Goal: Information Seeking & Learning: Learn about a topic

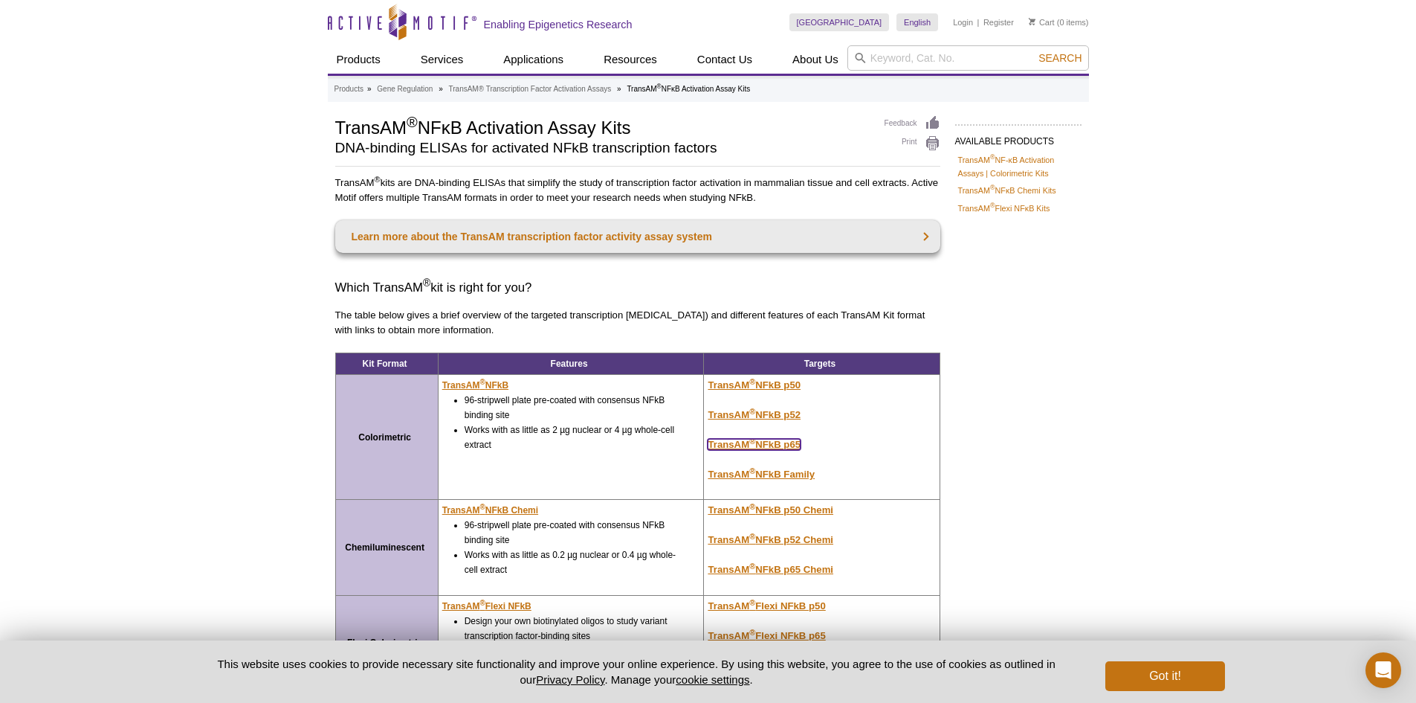
click at [778, 442] on u "TransAM ® NFkB p65" at bounding box center [754, 444] width 93 height 11
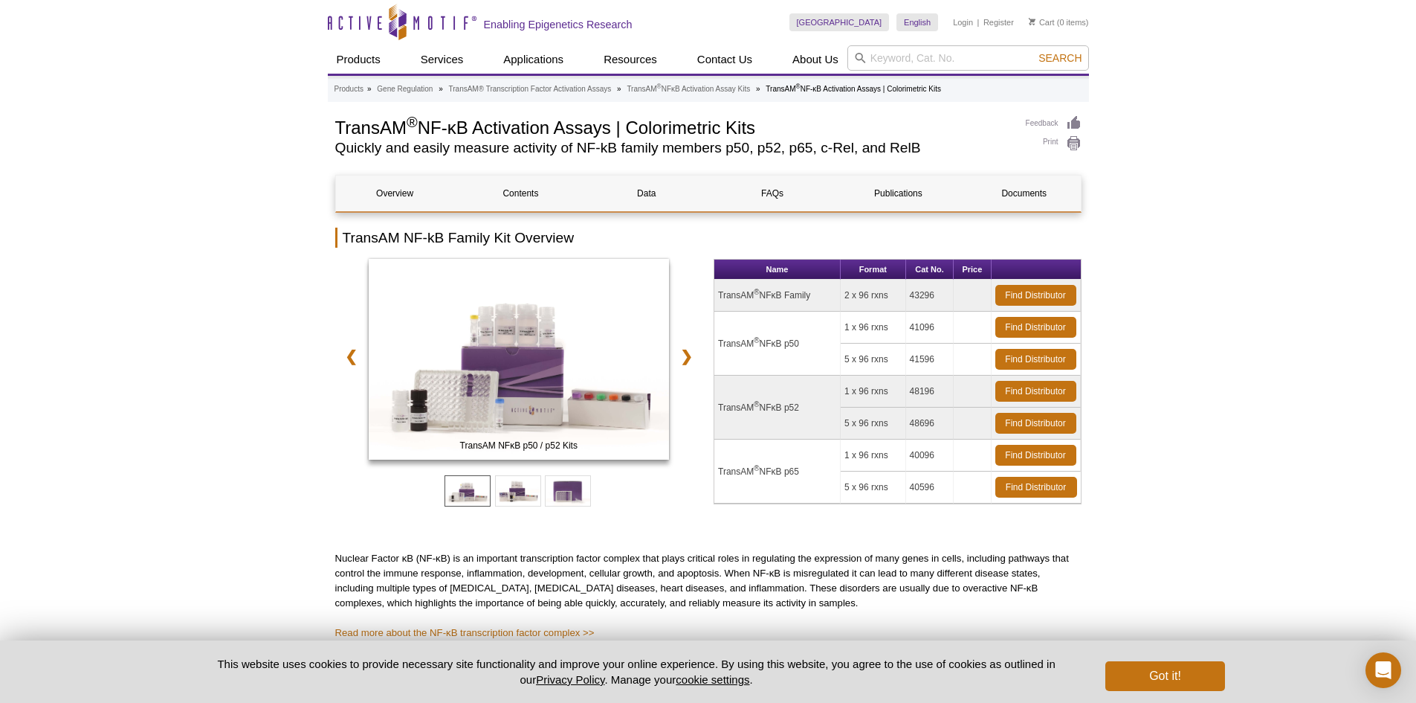
drag, startPoint x: 803, startPoint y: 456, endPoint x: 848, endPoint y: 461, distance: 44.8
click at [848, 461] on tr "TransAM ® NFκB p65 1 x 96 rxns 40096 Find Distributor" at bounding box center [897, 455] width 367 height 32
click at [1026, 470] on td "Find Distributor" at bounding box center [1036, 455] width 89 height 32
click at [1039, 458] on link "Find Distributor" at bounding box center [1036, 455] width 81 height 21
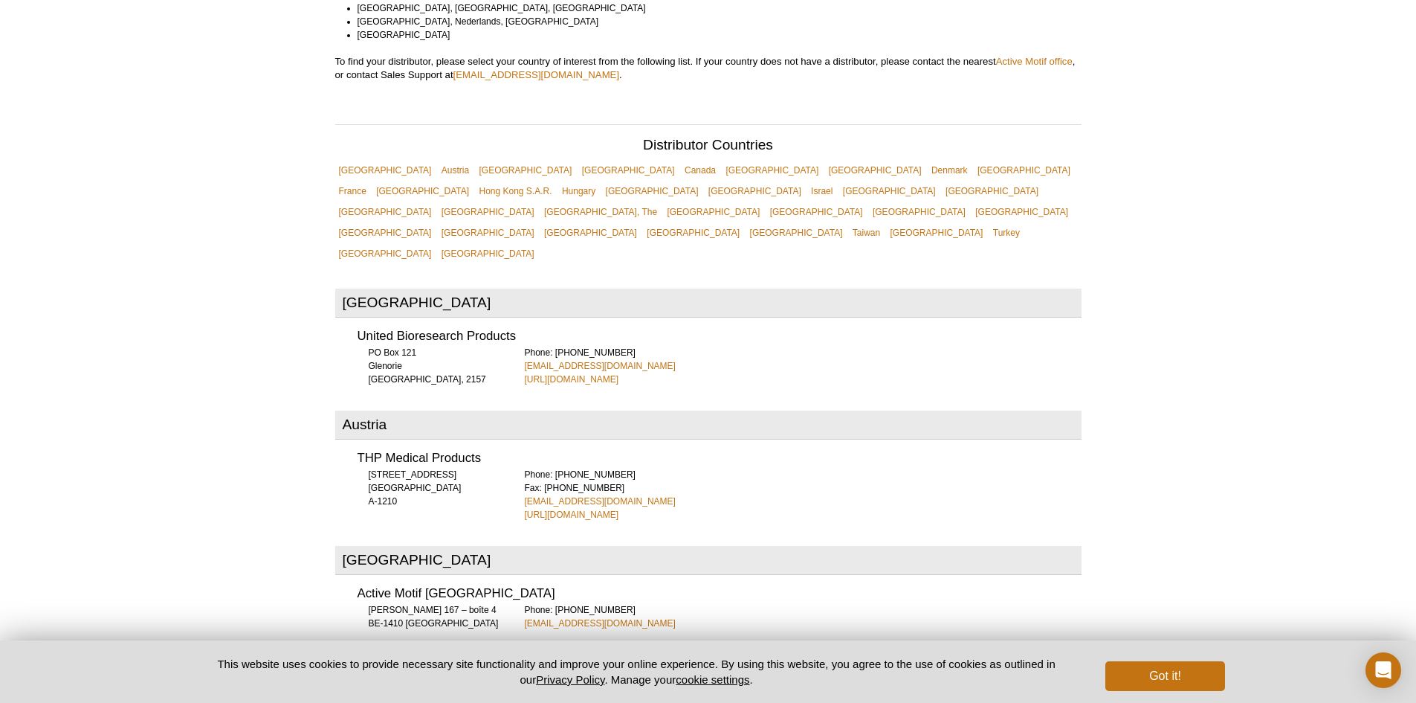
scroll to position [446, 0]
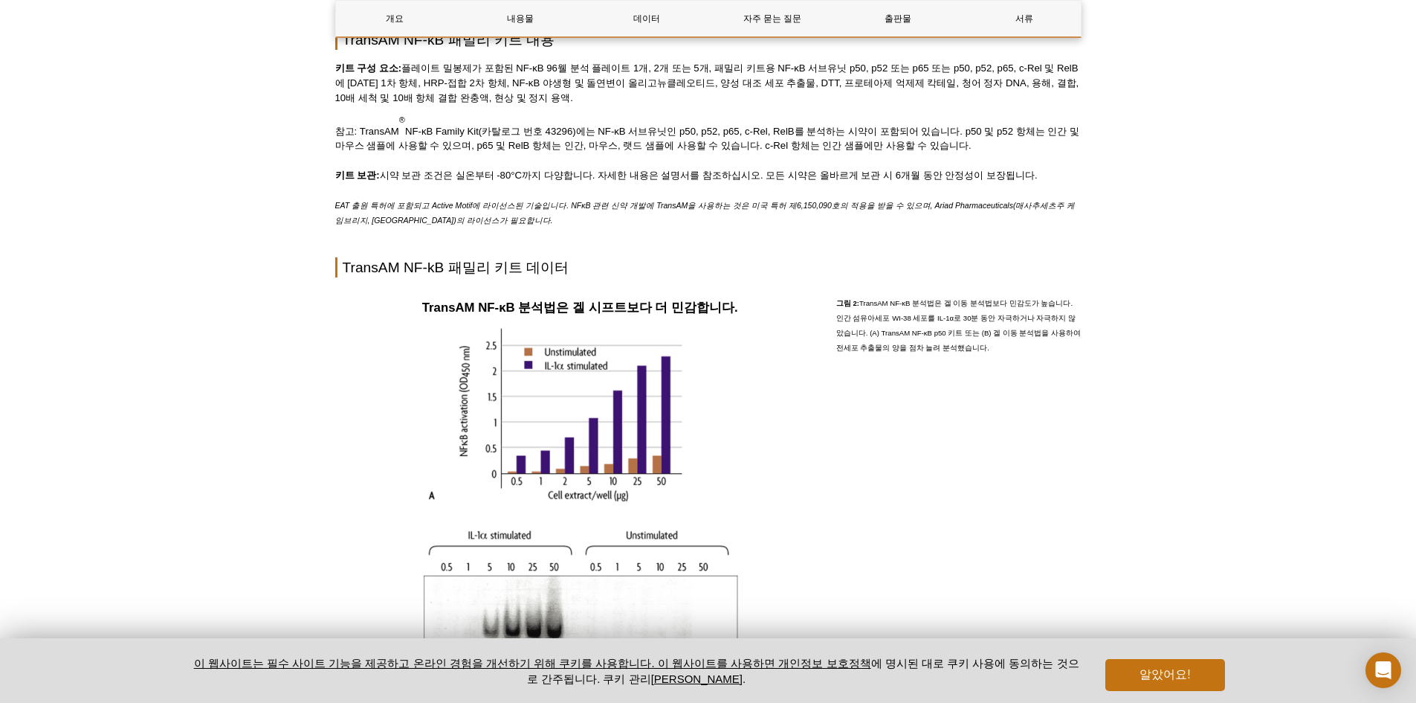
scroll to position [929, 0]
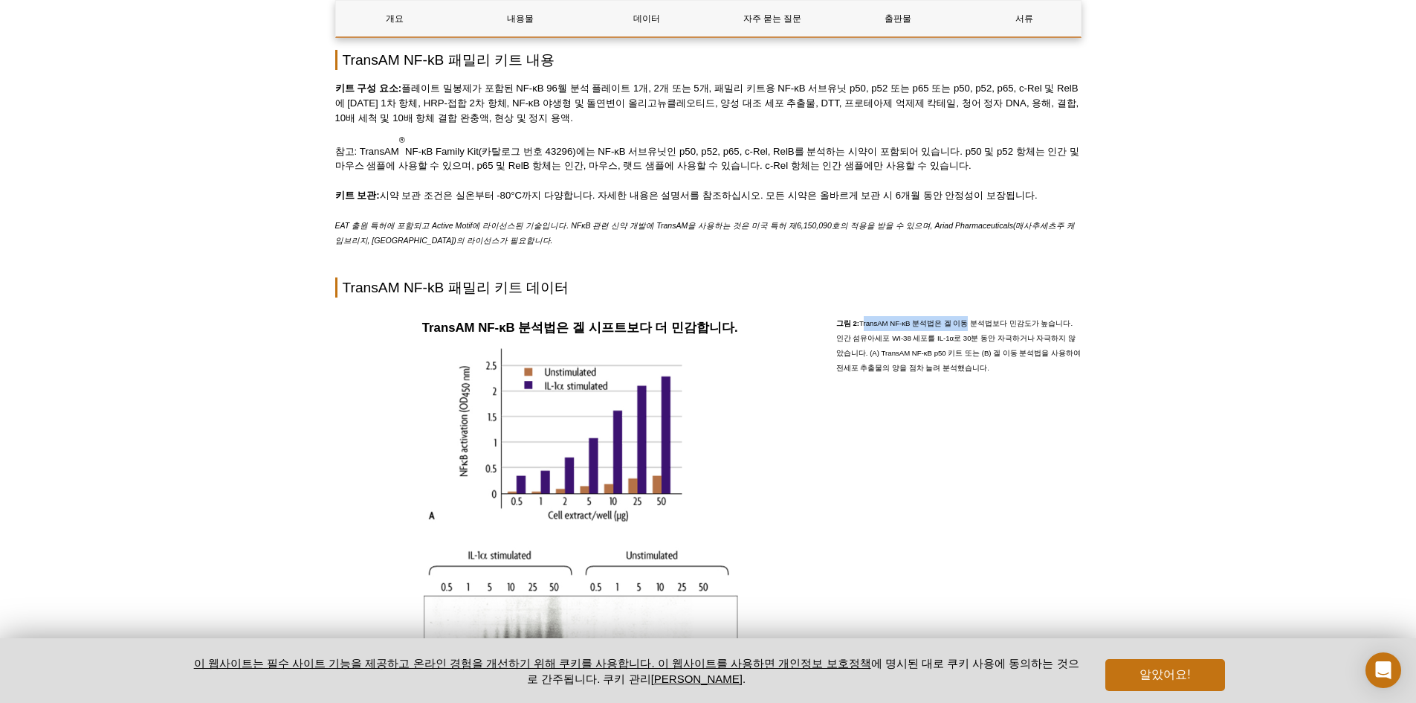
drag, startPoint x: 860, startPoint y: 321, endPoint x: 953, endPoint y: 321, distance: 92.9
click at [953, 321] on font "TransAM NF-κB 분석법은 겔 이동 분석법보다 민감도가 높습니다. 인간 섬유아세포 WI-38 세포를 IL-1α로 30분 동안 자극하거나…" at bounding box center [958, 345] width 245 height 53
drag, startPoint x: 833, startPoint y: 341, endPoint x: 952, endPoint y: 328, distance: 119.6
click at [952, 328] on div "TransAM NF-κB 분석법은 겔 시프트보다 더 민감합니다. 그림 2: TransAM NF-κB 분석법은 겔 이동 분석법보다 민감도가 높습…" at bounding box center [708, 513] width 746 height 408
click at [940, 353] on font "TransAM NF-κB 분석법은 겔 이동 분석법보다 민감도가 높습니다. 인간 섬유아세포 WI-38 세포를 IL-1α로 30분 동안 자극하거나…" at bounding box center [958, 345] width 245 height 53
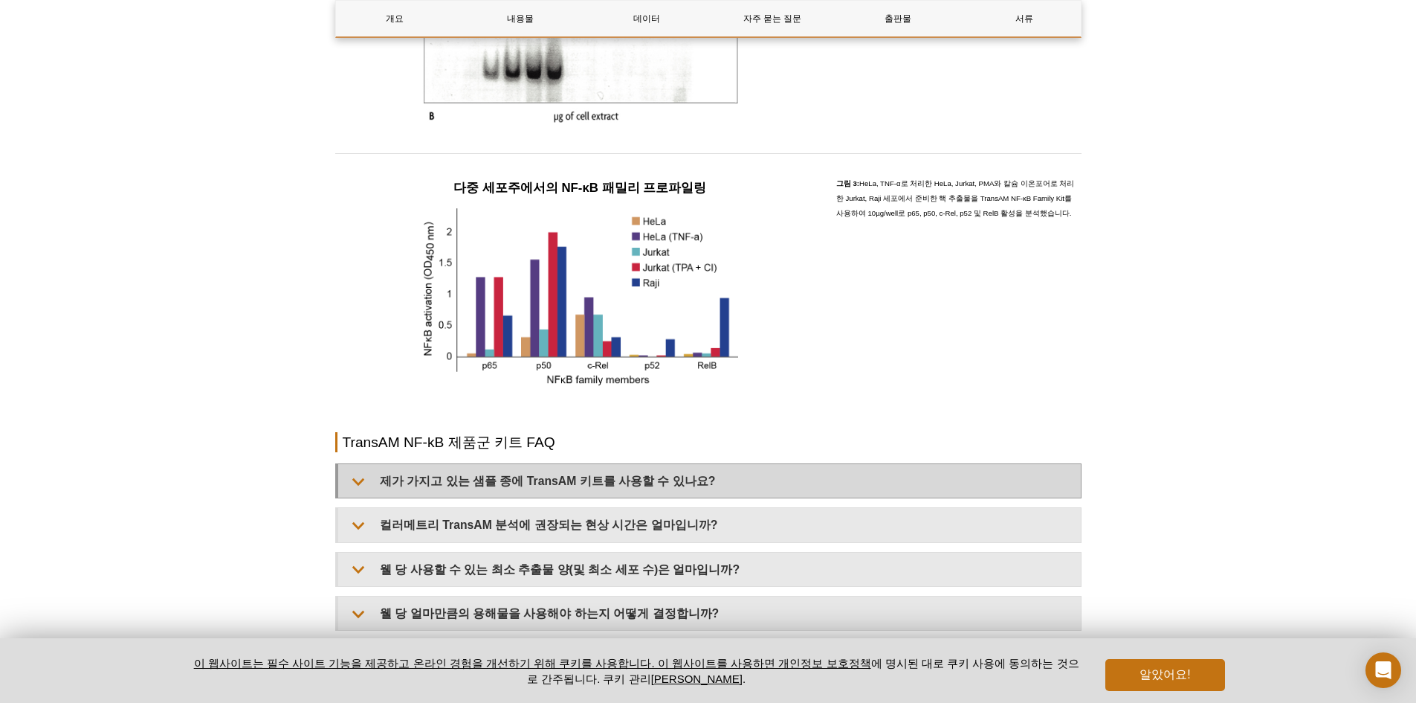
scroll to position [1598, 0]
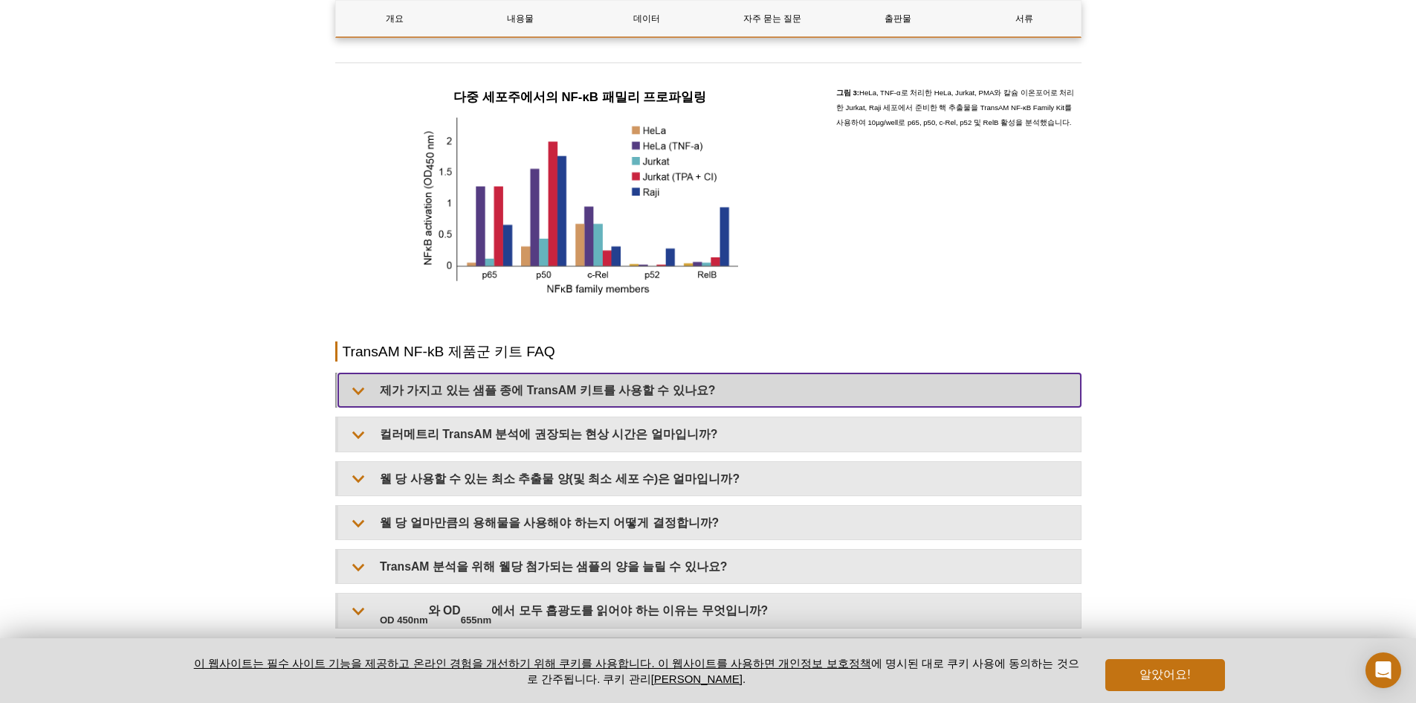
click at [862, 391] on summary "제가 가지고 있는 샘플 종에 TransAM 키트를 사용할 수 있나요?" at bounding box center [709, 389] width 743 height 33
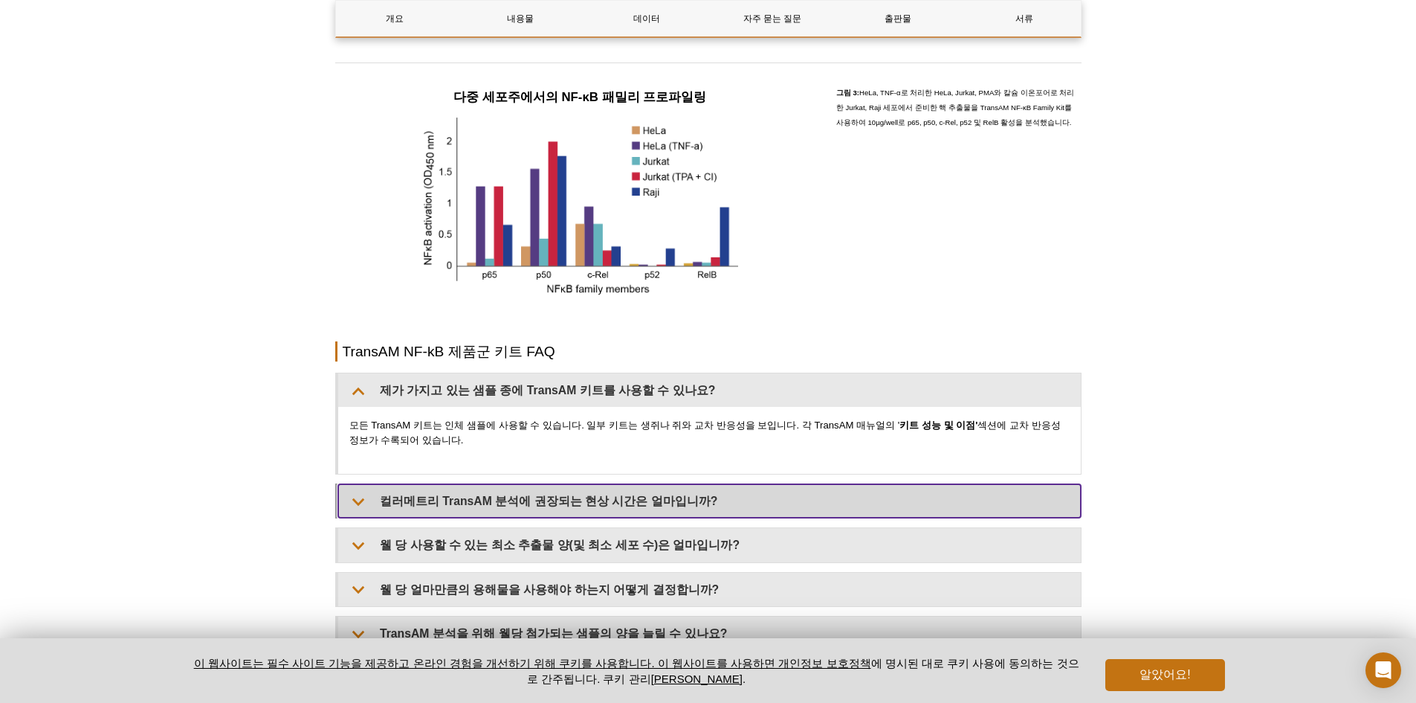
click at [882, 509] on summary "컬러메트리 TransAM 분석에 권장되는 현상 시간은 얼마입니까?" at bounding box center [709, 500] width 743 height 33
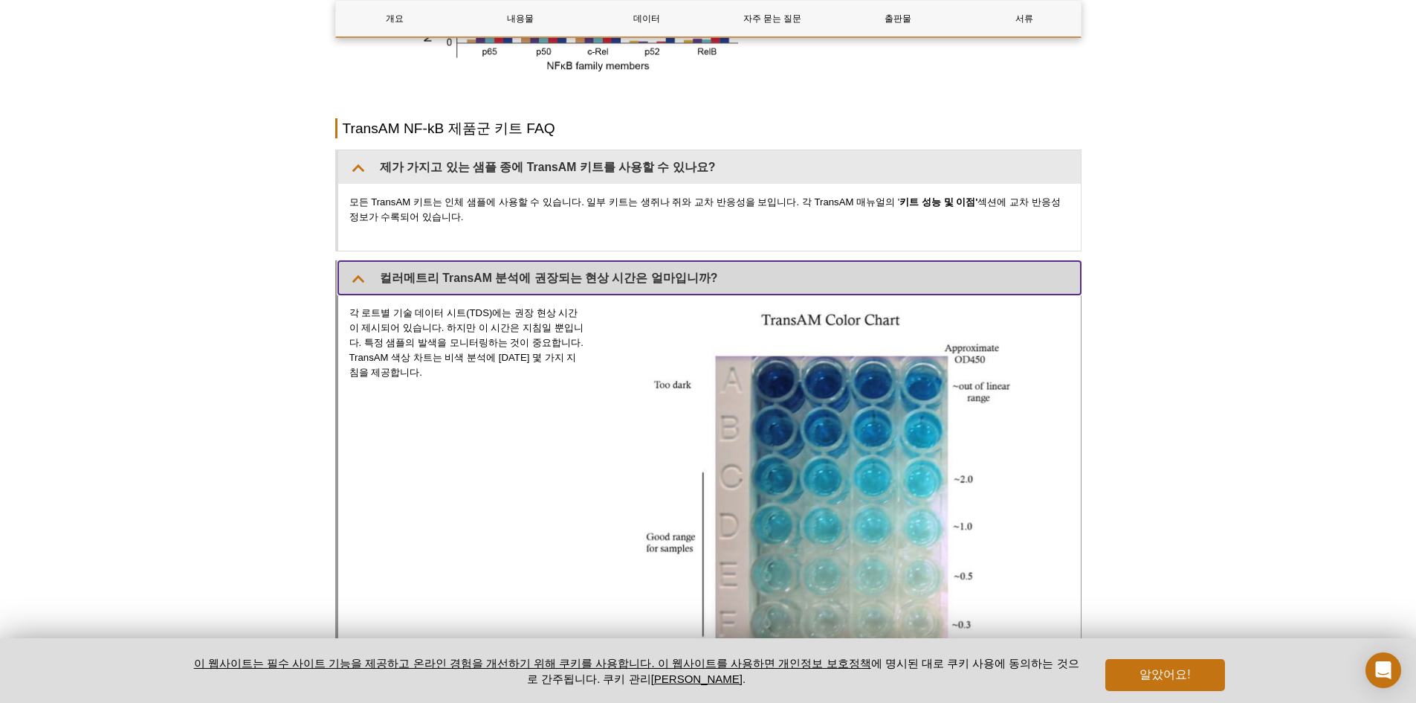
scroll to position [2193, 0]
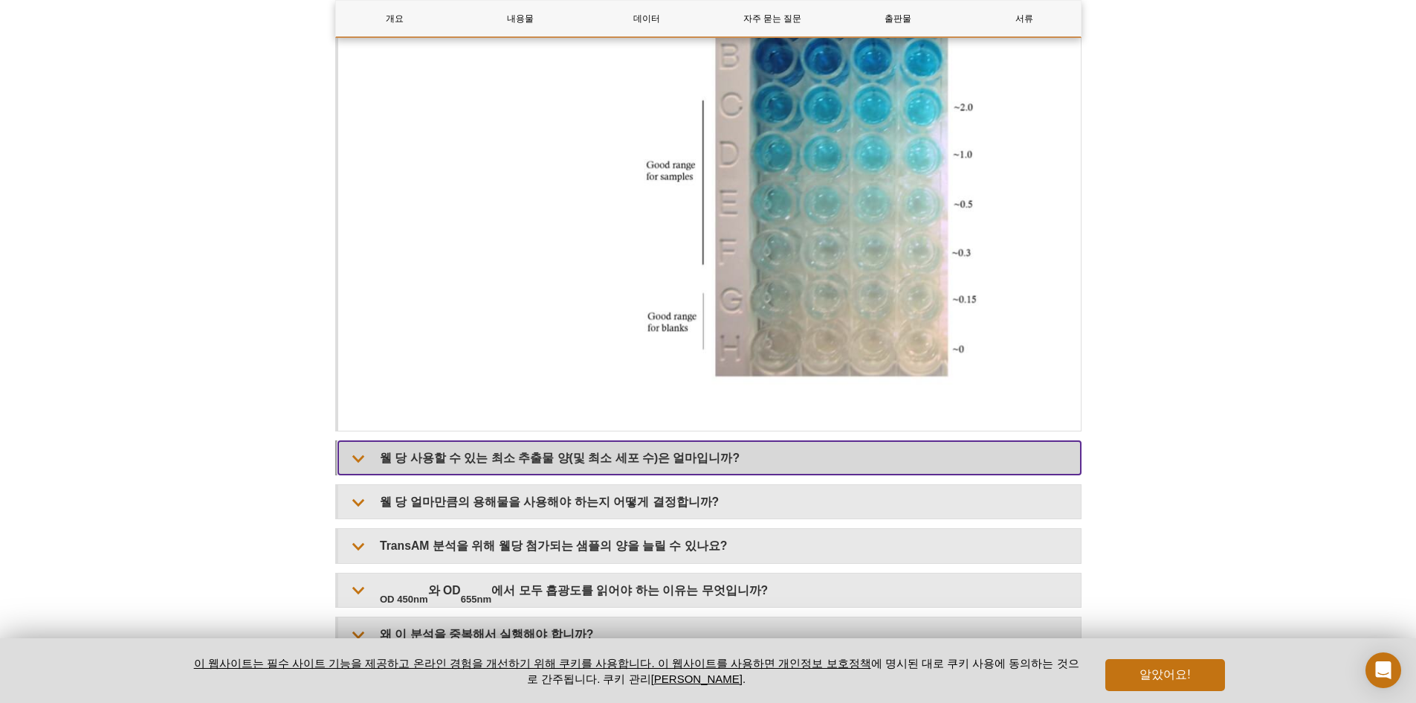
click at [697, 451] on font "웰 당 사용할 수 있는 최소 추출물 양(및 최소 세포 수)은 얼마입니까?" at bounding box center [560, 457] width 360 height 13
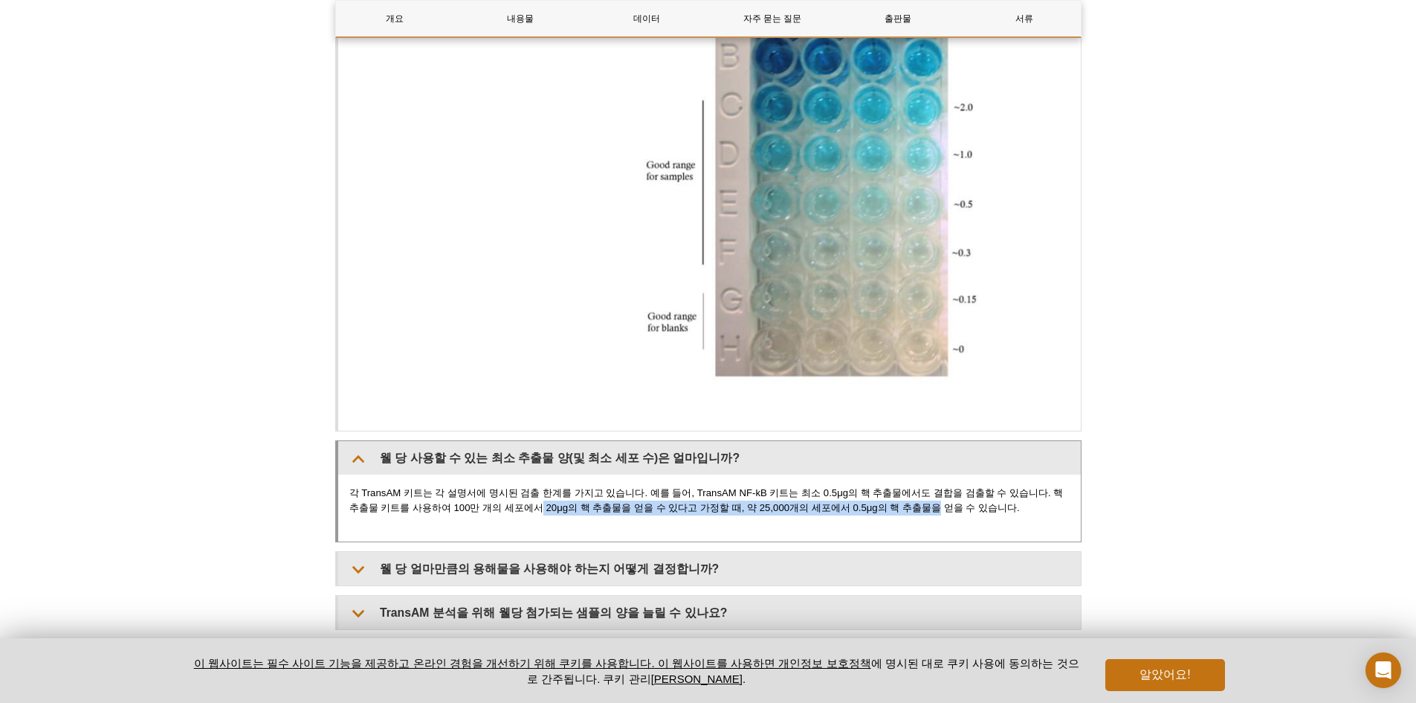
drag, startPoint x: 501, startPoint y: 506, endPoint x: 883, endPoint y: 503, distance: 382.2
click at [883, 503] on font "각 TransAM 키트는 각 설명서에 명시된 검출 한계를 가지고 있습니다. 예를 들어, TransAM NF-kB 키트는 최소 0.5μg의 핵 …" at bounding box center [706, 500] width 714 height 26
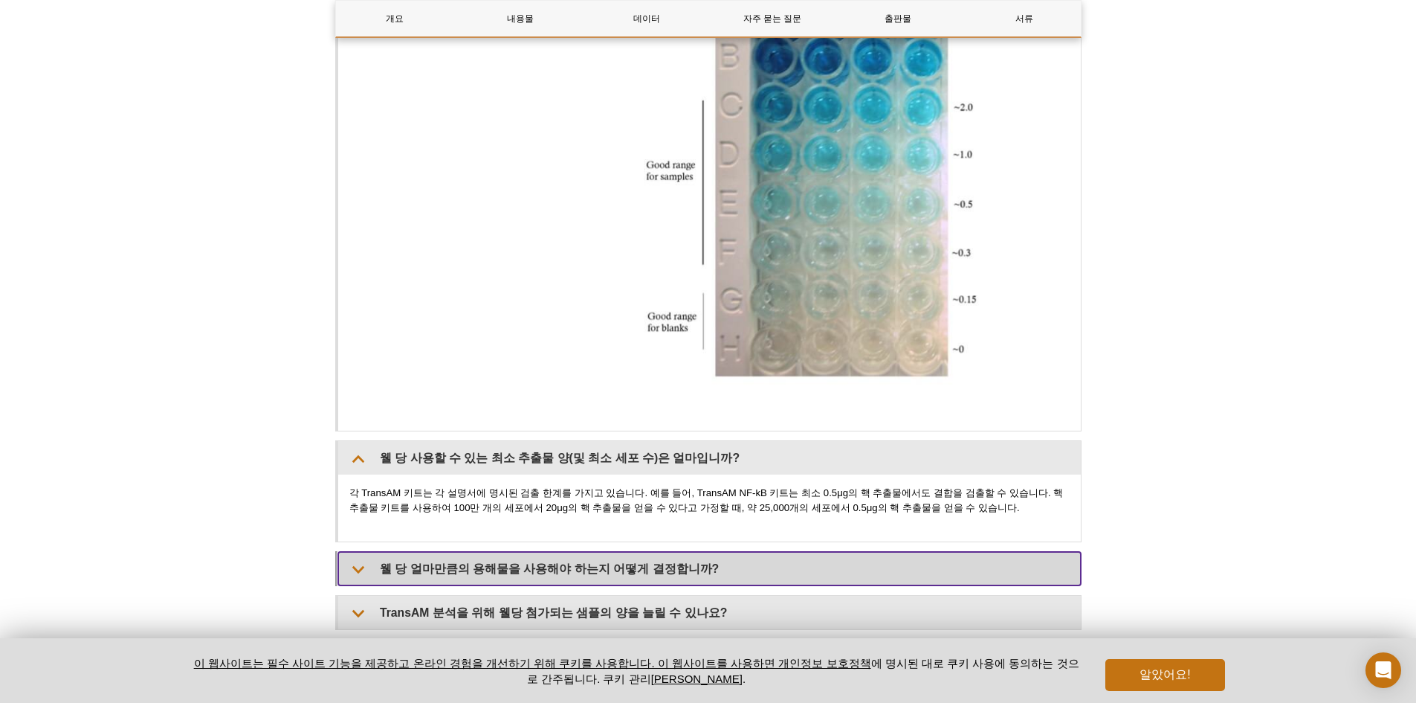
click at [569, 569] on font "웰 당 얼마만큼의 용해물을 사용해야 하는지 어떻게 결정합니까?" at bounding box center [549, 568] width 339 height 13
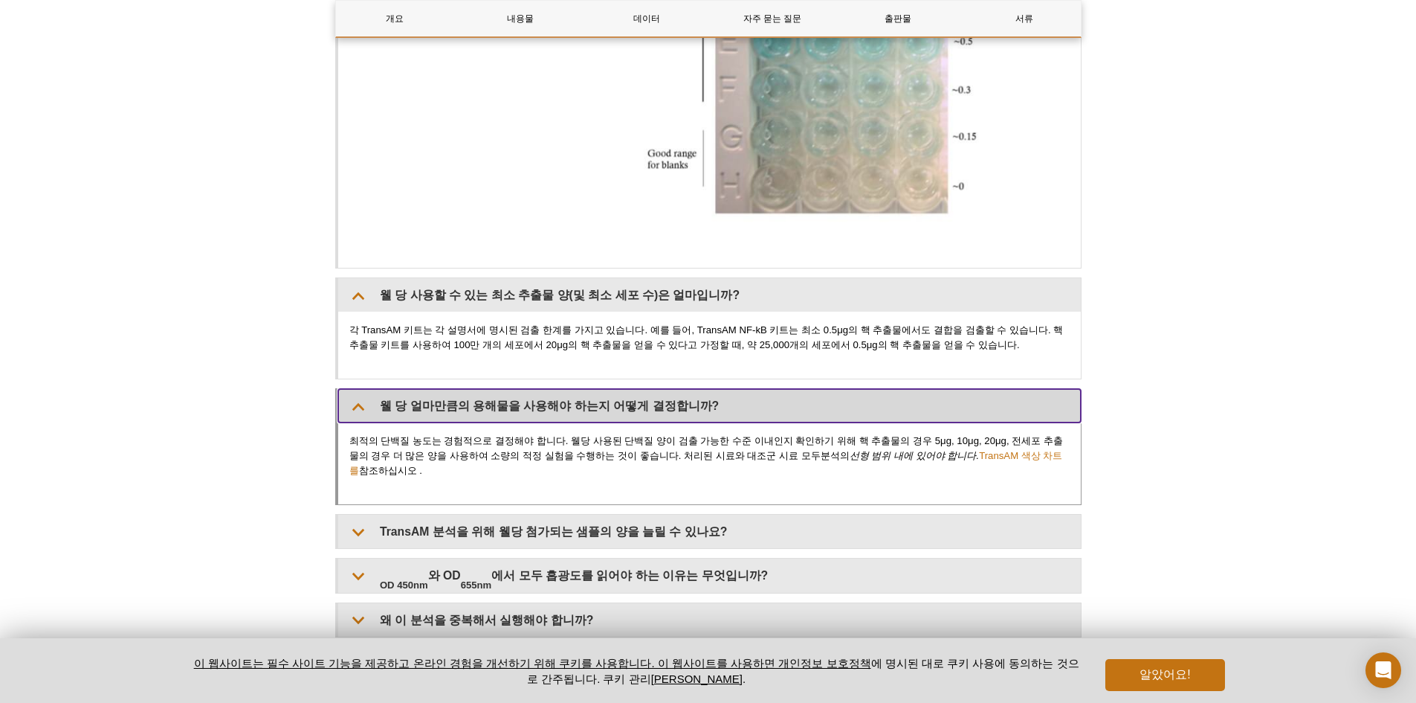
scroll to position [2416, 0]
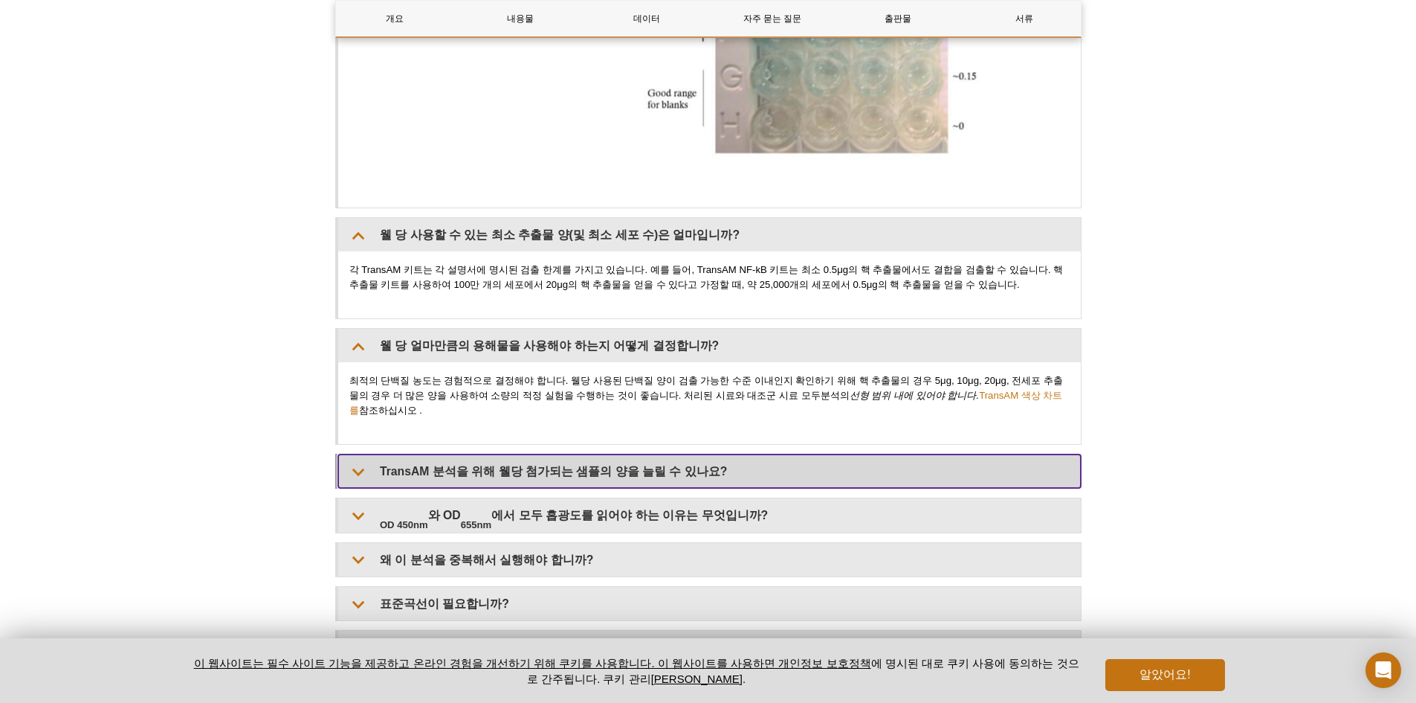
click at [602, 454] on summary "TransAM 분석을 위해 웰당 첨가되는 샘플의 양을 늘릴 수 있나요?" at bounding box center [709, 470] width 743 height 33
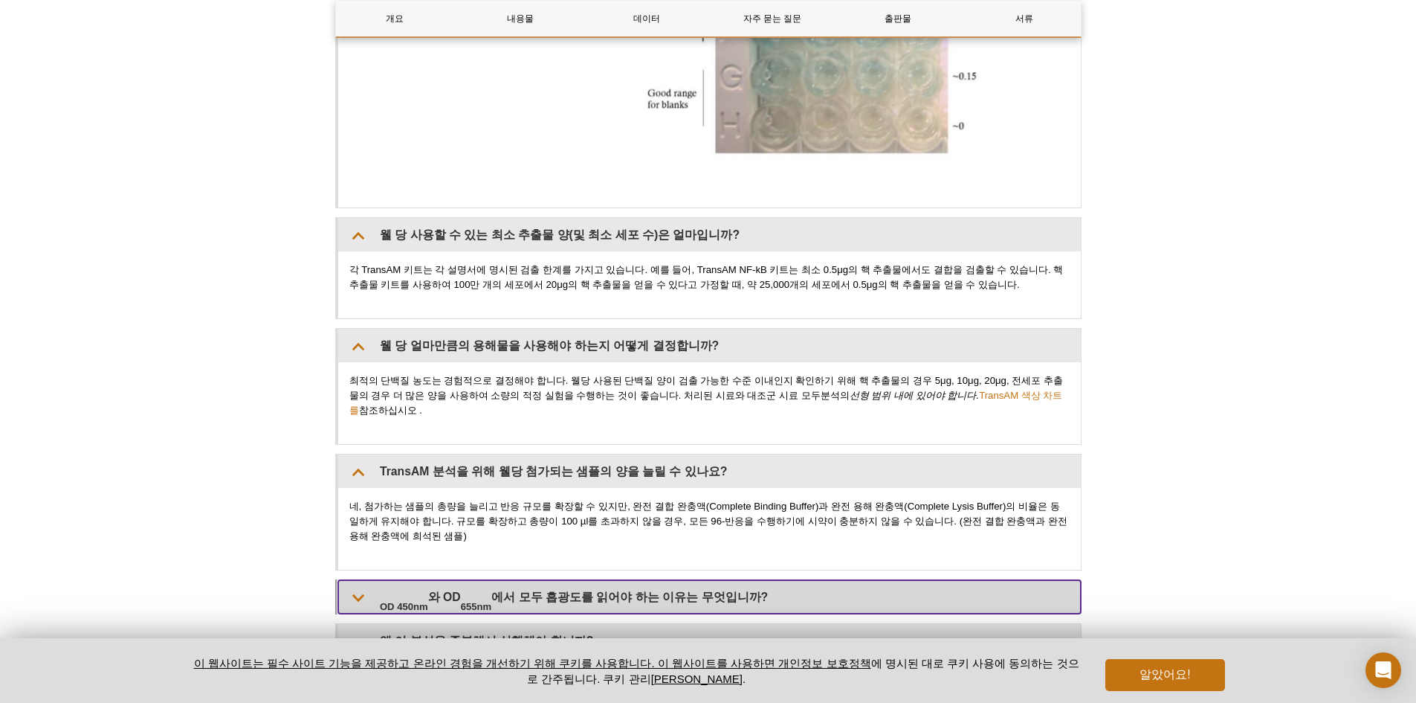
click at [656, 580] on summary "OD 450nm 와 OD 655nm 에서 모두 흡광도를 읽어야 하는 이유는 무엇입니까 ?" at bounding box center [709, 596] width 743 height 33
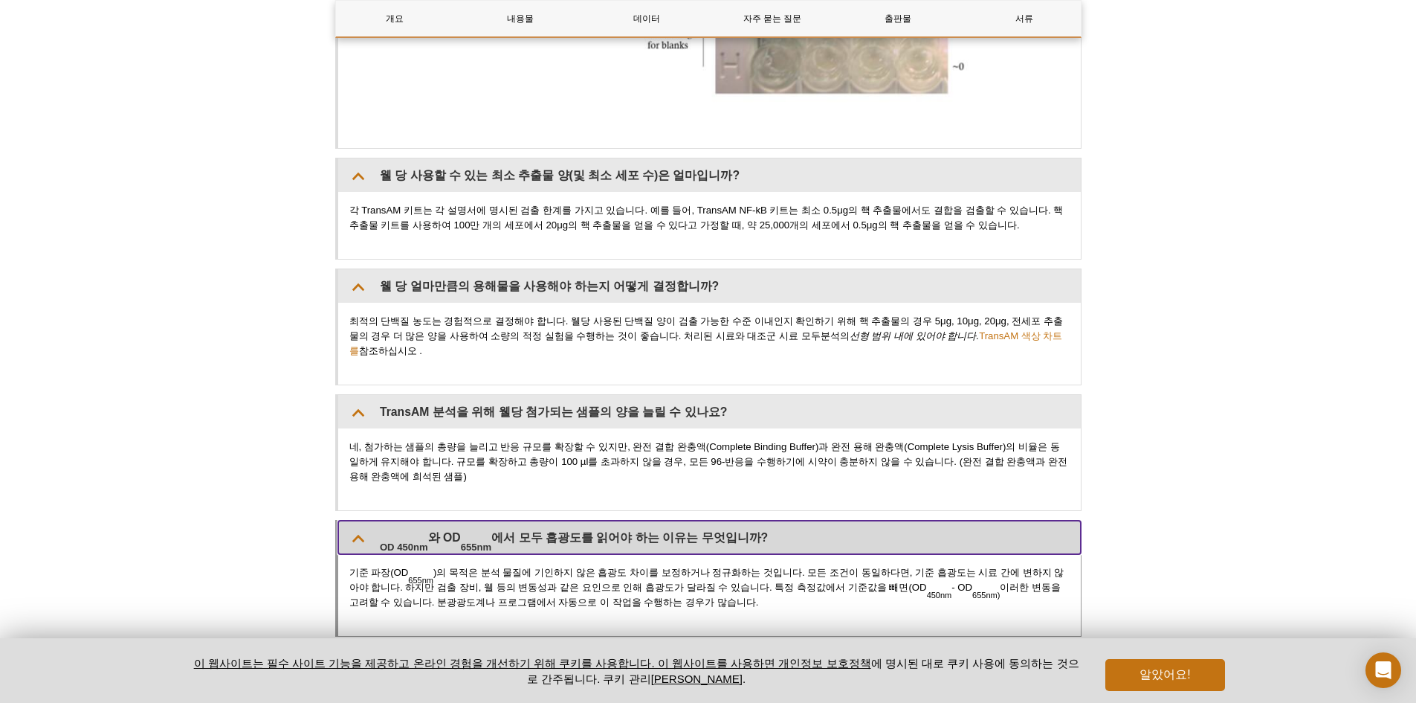
scroll to position [2565, 0]
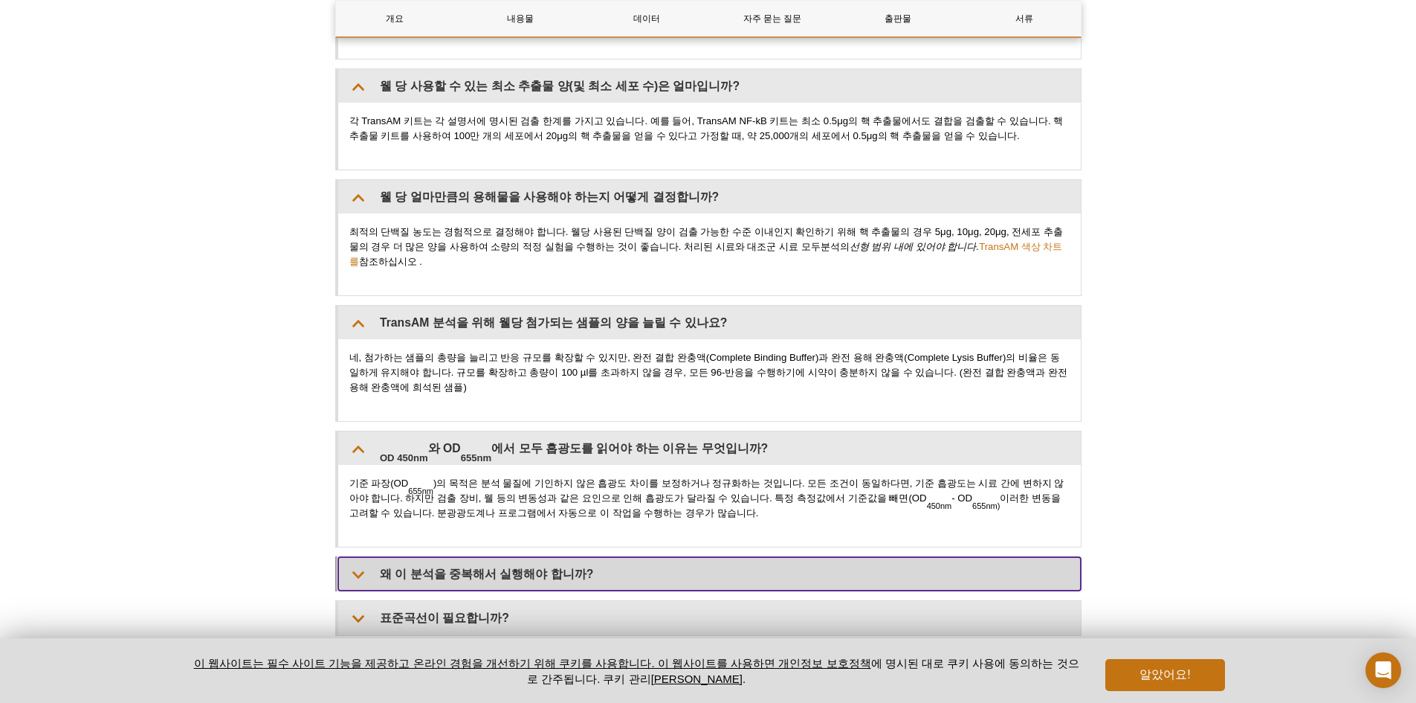
click at [660, 571] on summary "왜 이 분석을 중복해서 실행해야 합니까?" at bounding box center [709, 573] width 743 height 33
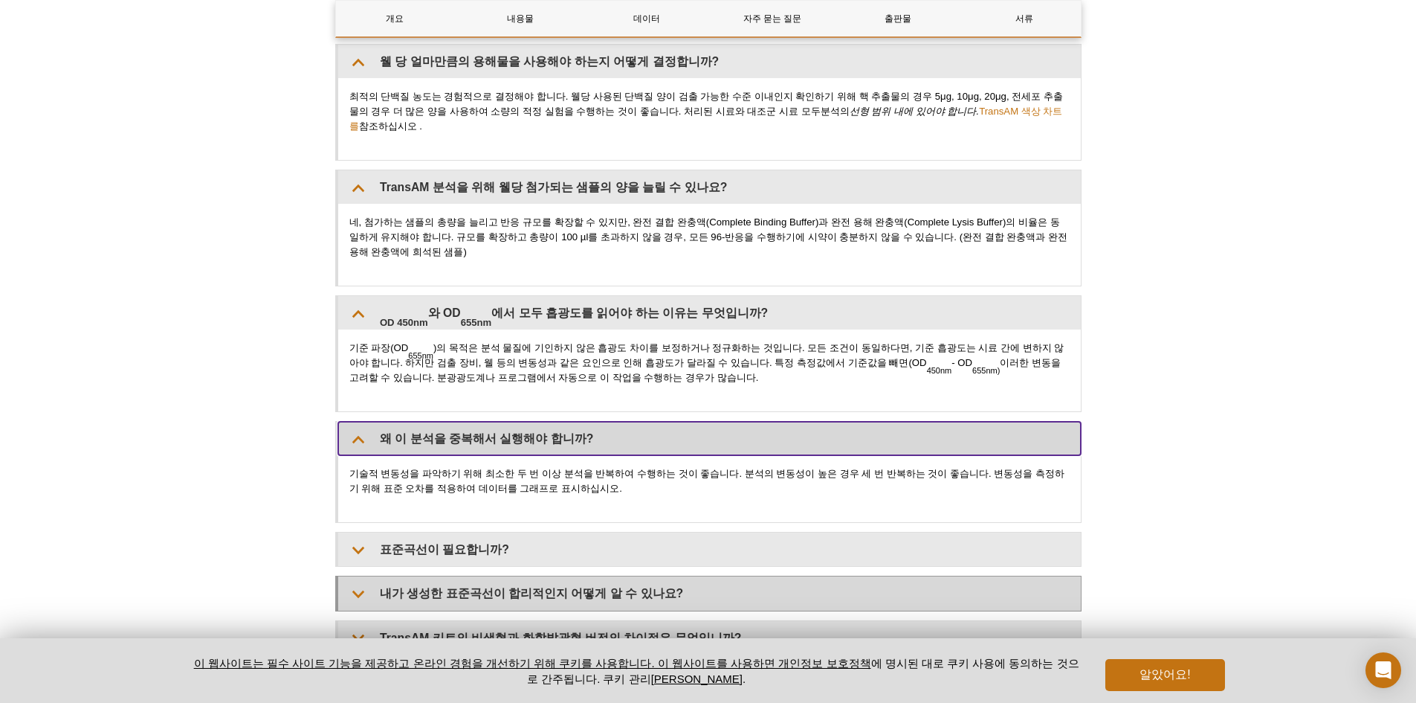
scroll to position [2714, 0]
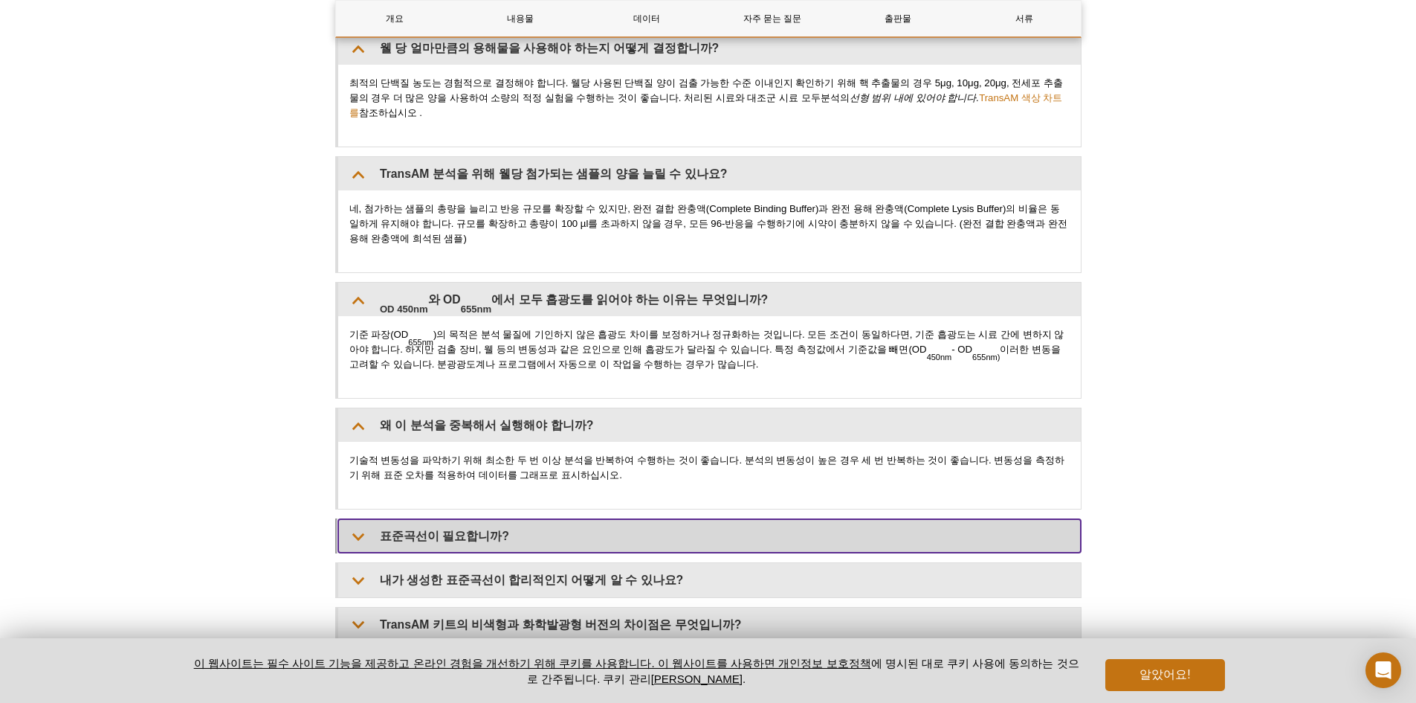
click at [676, 519] on summary "표준곡선이 필요합니까?" at bounding box center [709, 535] width 743 height 33
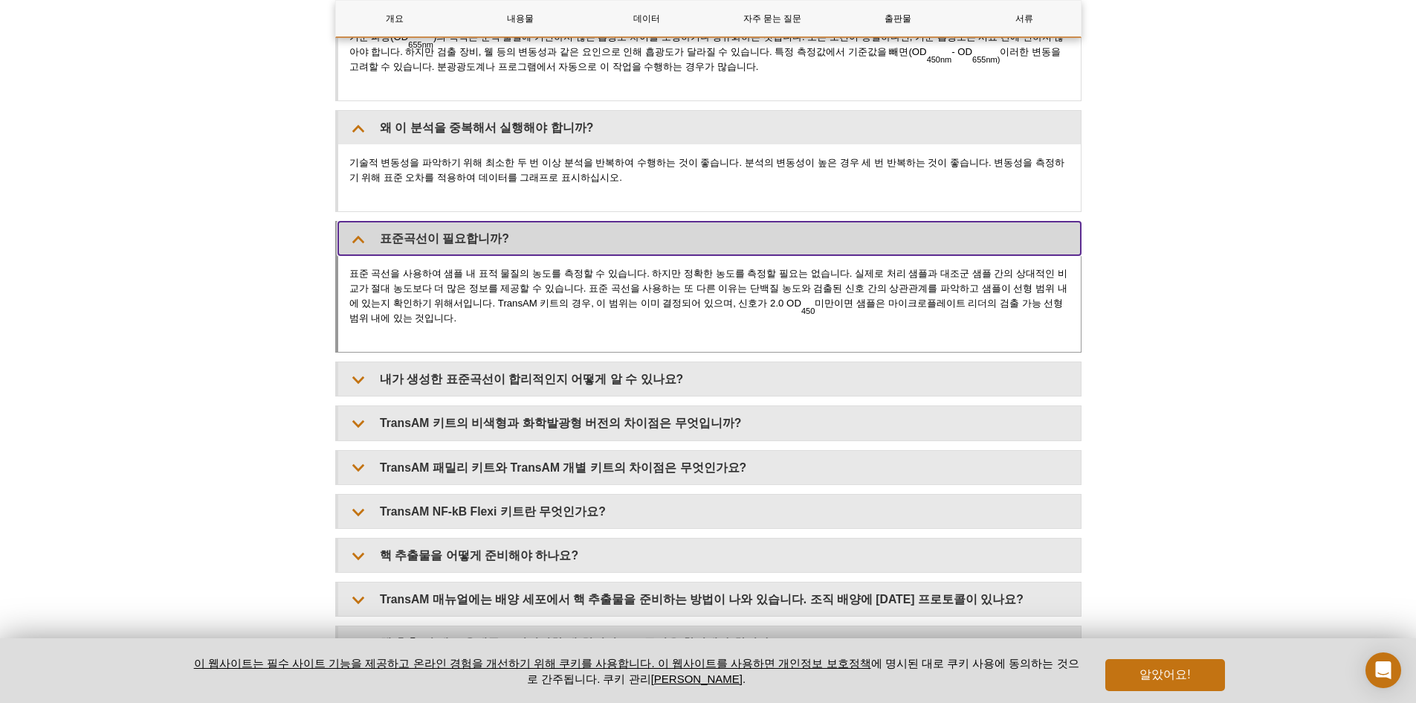
scroll to position [2862, 0]
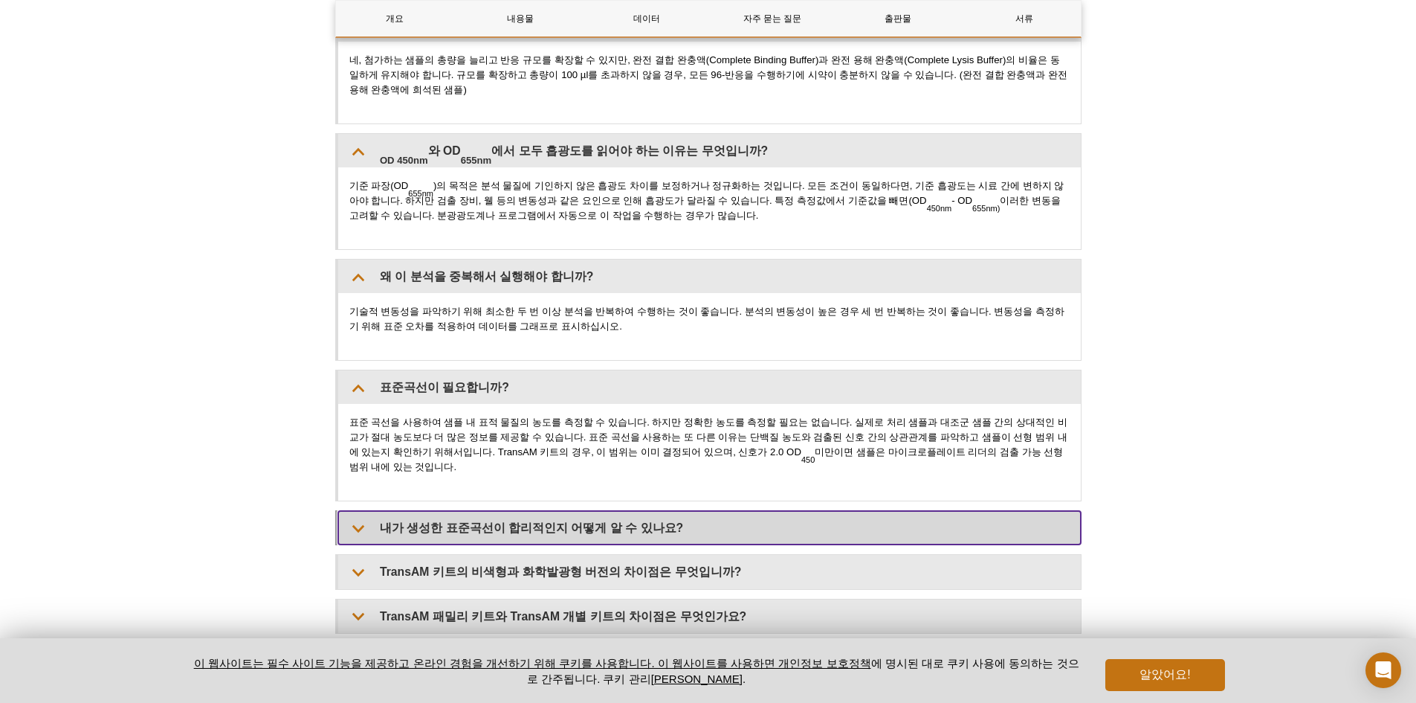
click at [677, 511] on summary "내가 생성한 표준곡선이 합리적인지 어떻게 알 수 있나요?" at bounding box center [709, 527] width 743 height 33
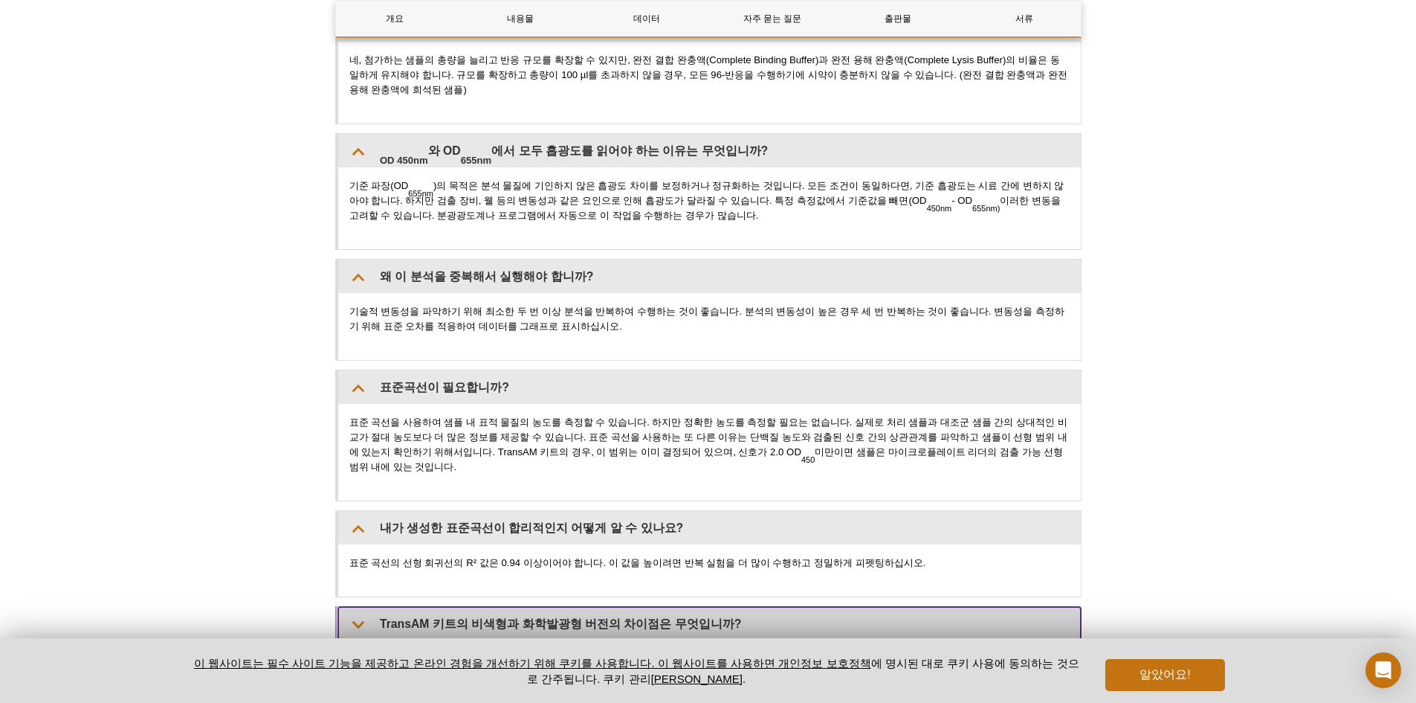
click at [676, 607] on summary "TransAM 키트의 비색형과 화학발광형 버전의 차이점은 무엇입니까?" at bounding box center [709, 623] width 743 height 33
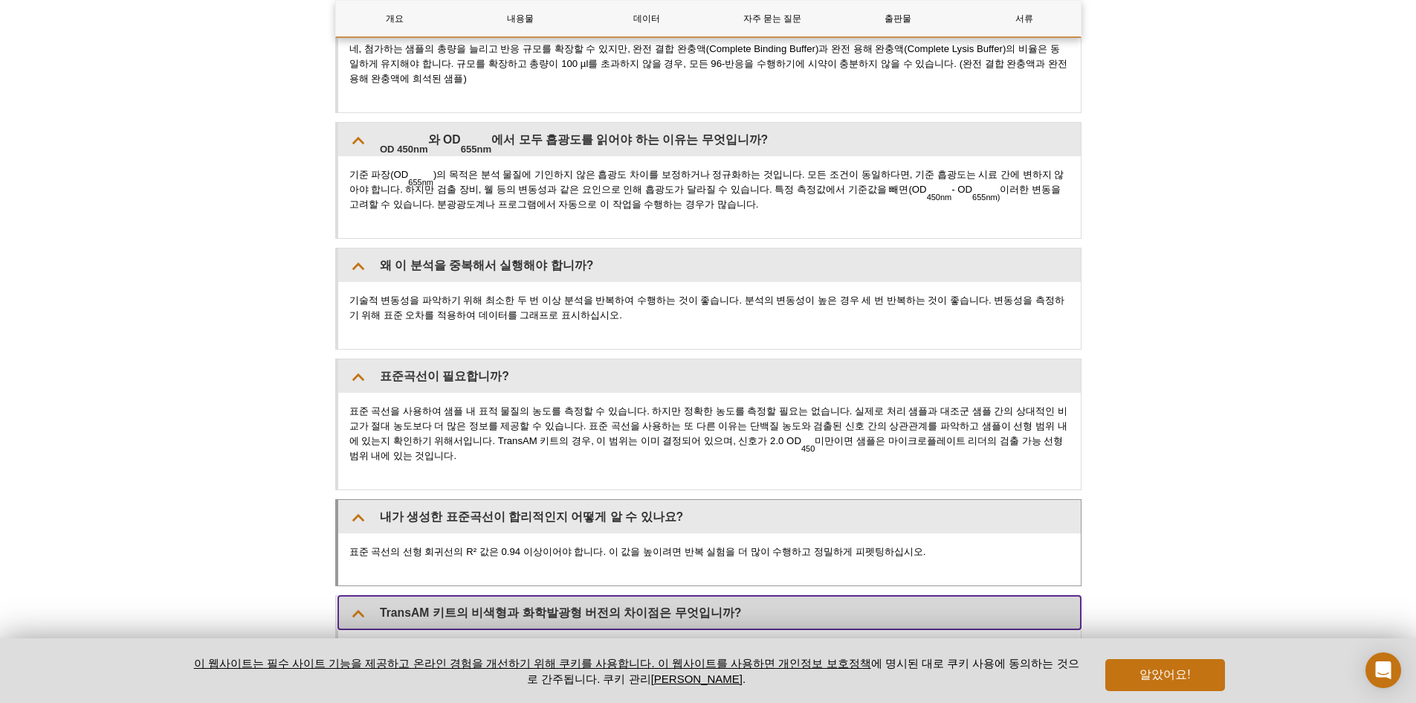
scroll to position [3160, 0]
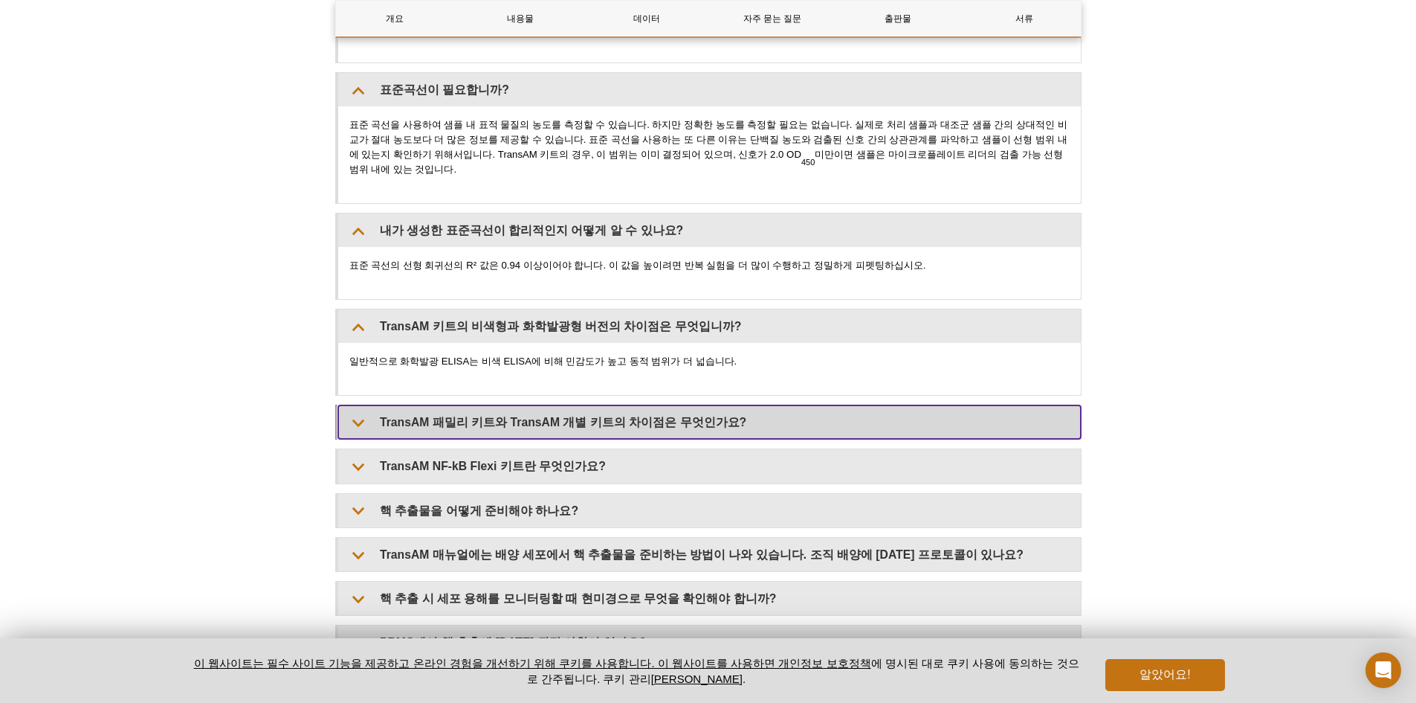
click at [626, 416] on font "TransAM 패밀리 키트와 TransAM 개별 키트의 차이점은 무엇인가요?" at bounding box center [563, 422] width 367 height 13
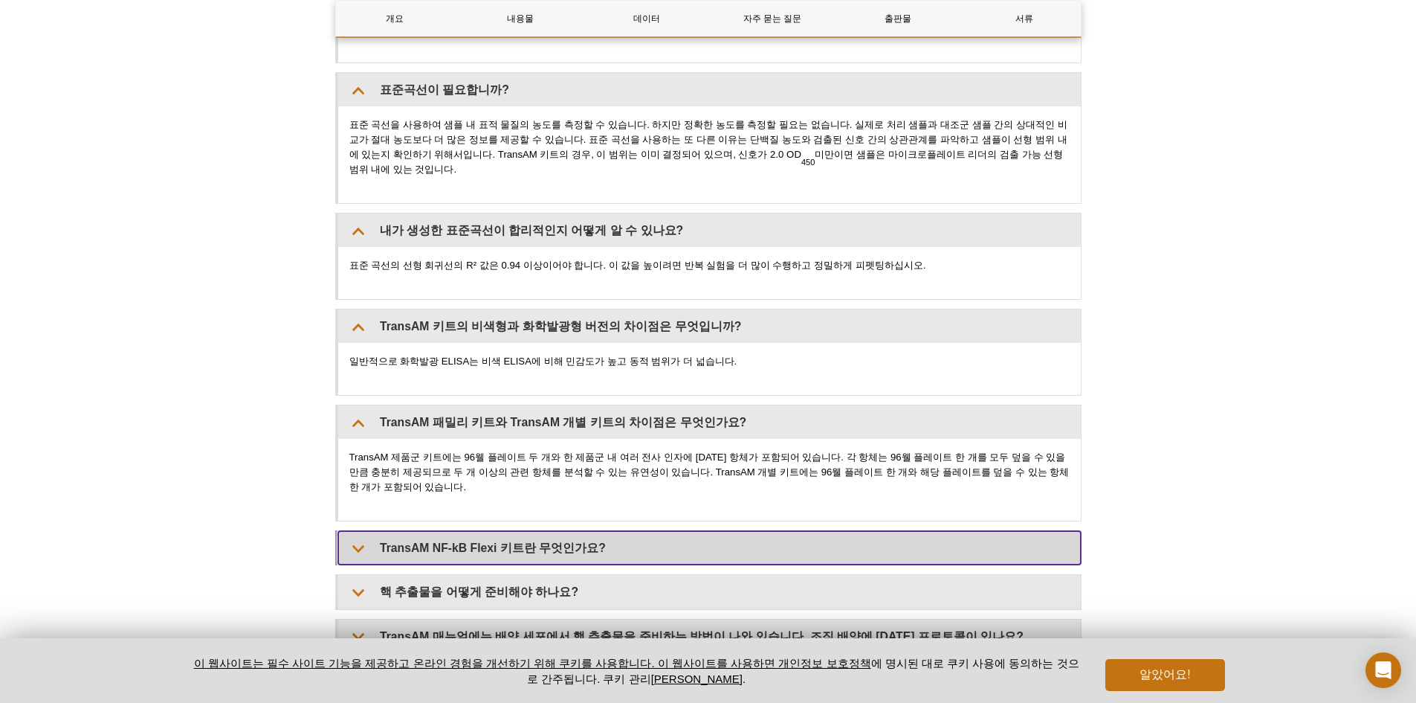
click at [529, 541] on font "TransAM NF-kB Flexi 키트란 무엇인가요?" at bounding box center [493, 547] width 226 height 13
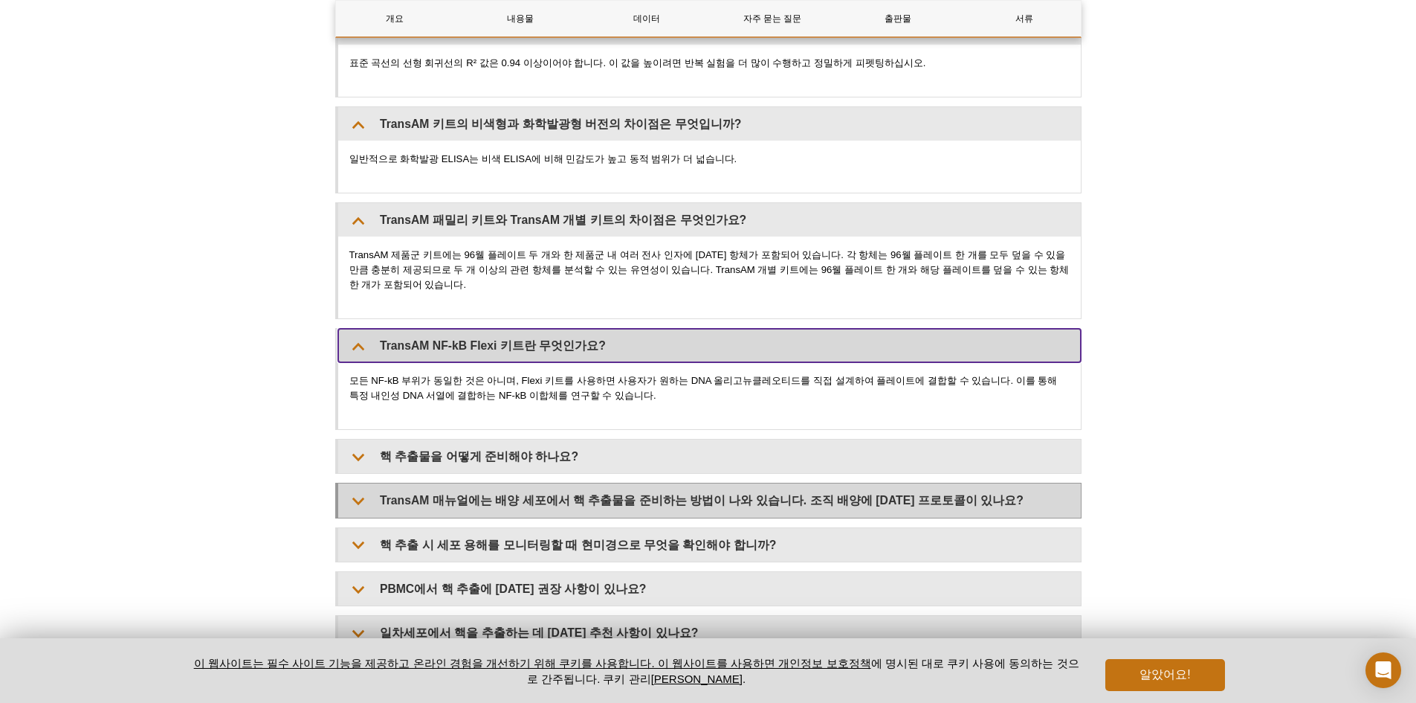
scroll to position [3383, 0]
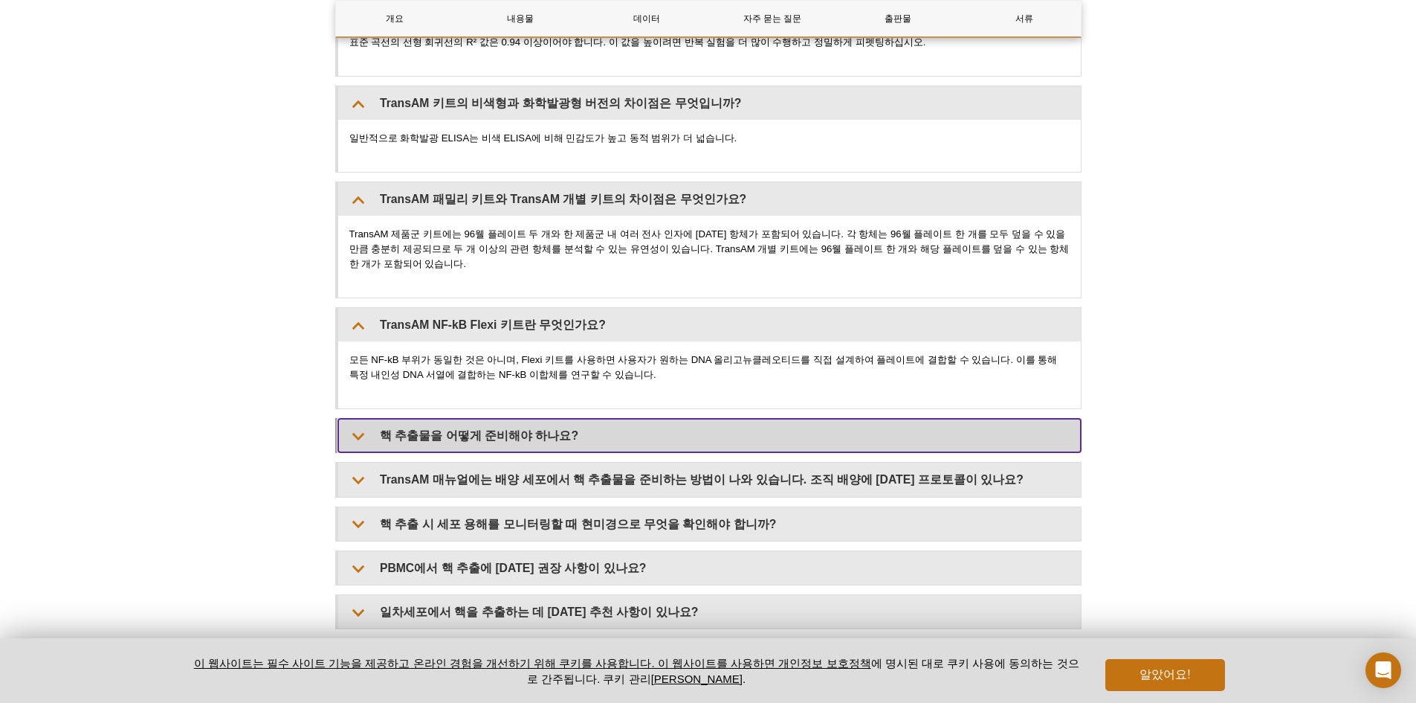
click at [512, 419] on summary "핵 추출물을 어떻게 준비해야 하나요?" at bounding box center [709, 435] width 743 height 33
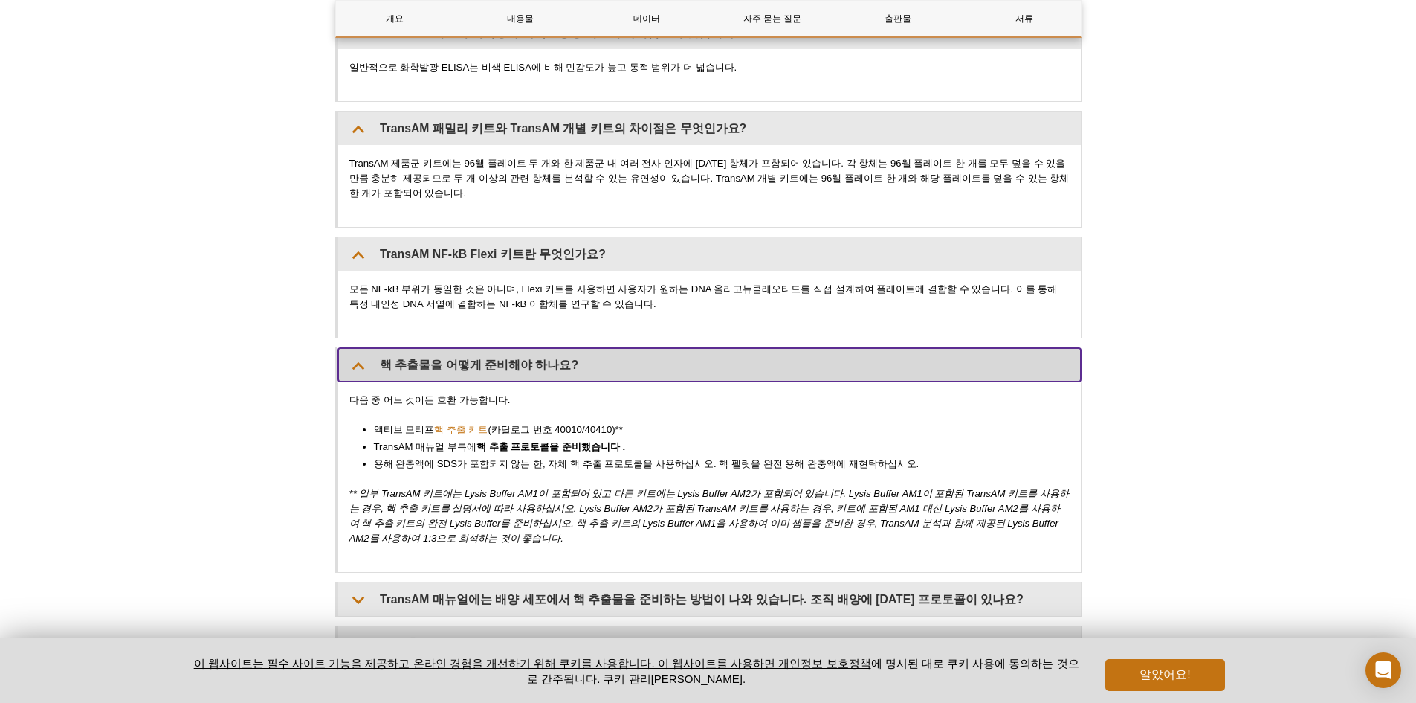
scroll to position [3531, 0]
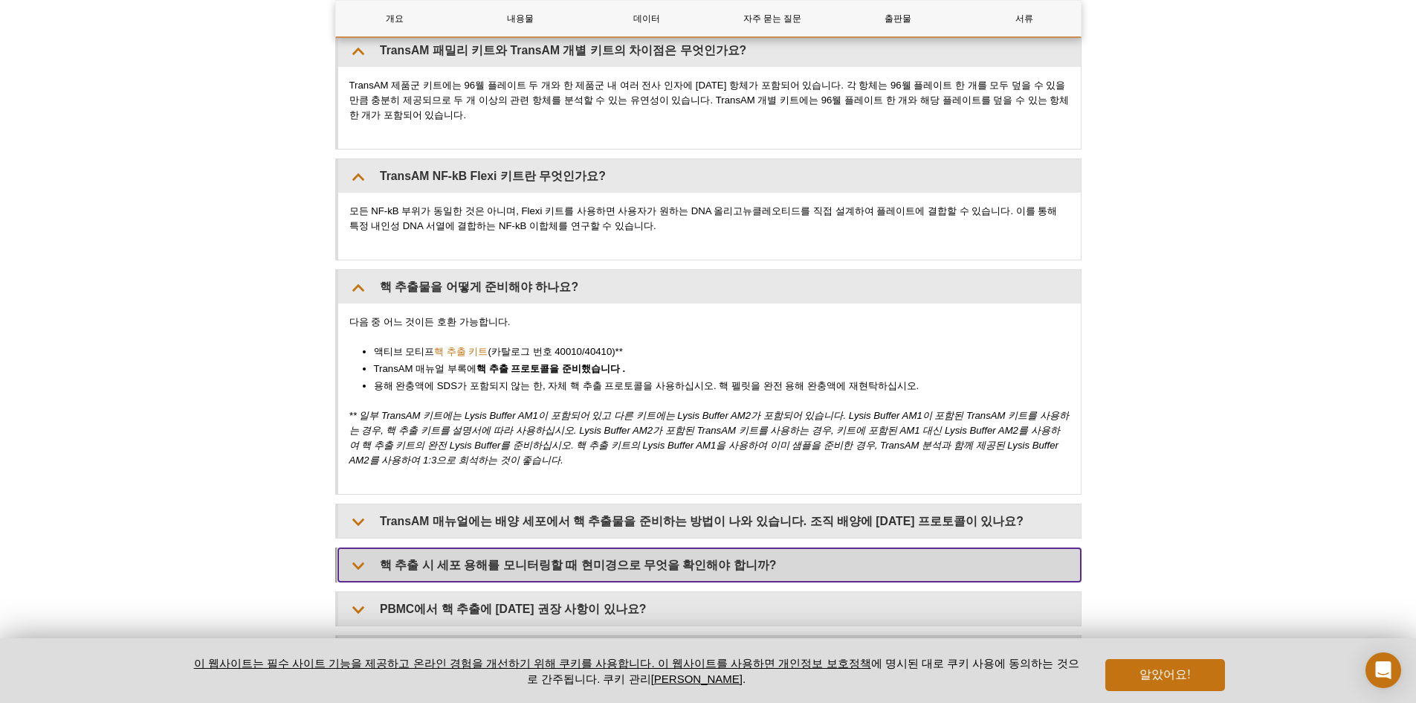
click at [559, 548] on summary "핵 추출 시 세포 용해를 모니터링할 때 현미경으로 무엇을 확인해야 합니까?" at bounding box center [709, 564] width 743 height 33
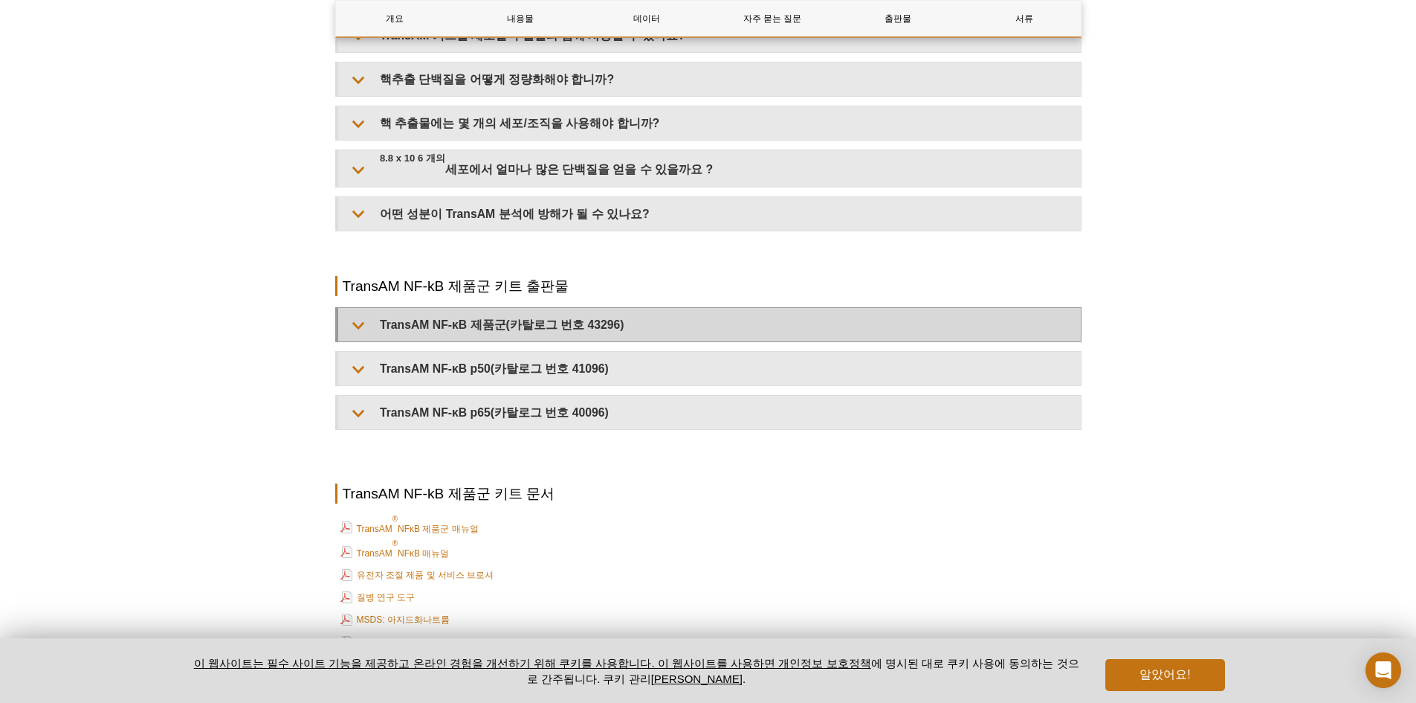
scroll to position [4944, 0]
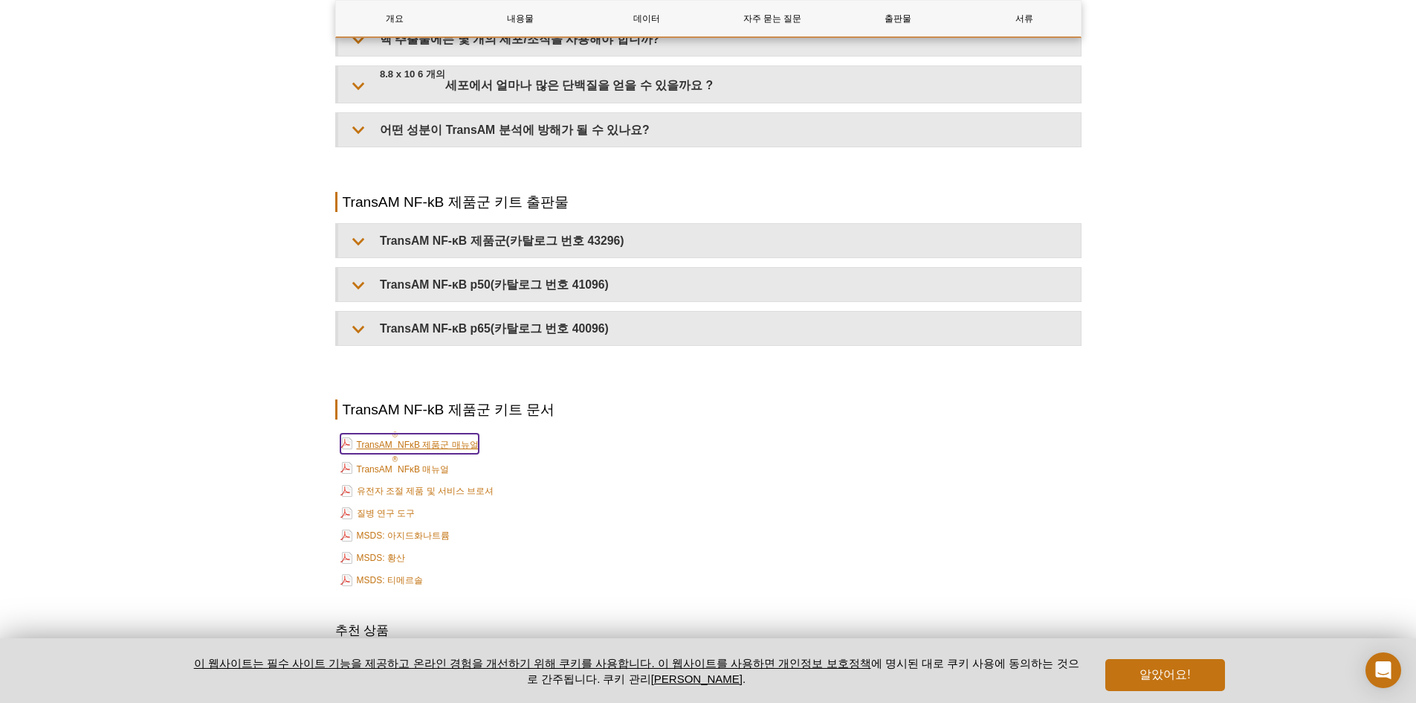
click at [446, 439] on font "NFκB 제품군 매뉴얼" at bounding box center [438, 444] width 81 height 10
